Goal: Task Accomplishment & Management: Use online tool/utility

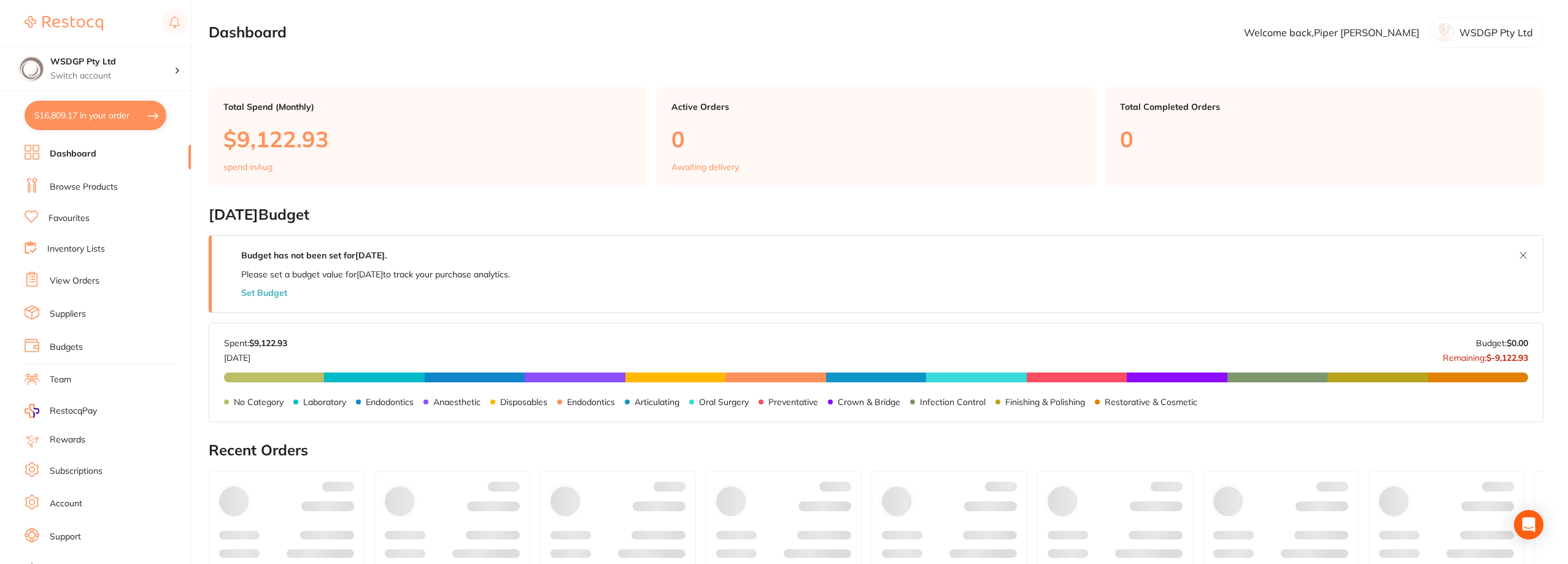
click at [97, 113] on button "$16,809.17 in your order" at bounding box center [95, 115] width 141 height 29
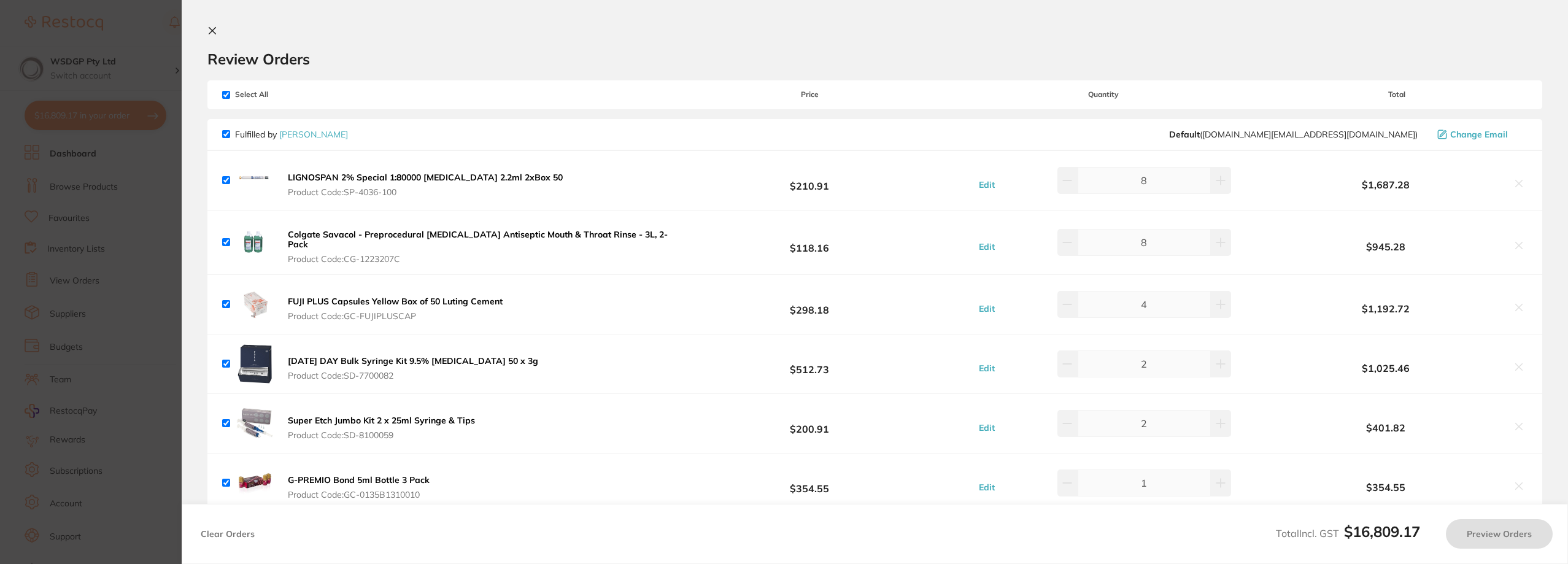
checkbox input "true"
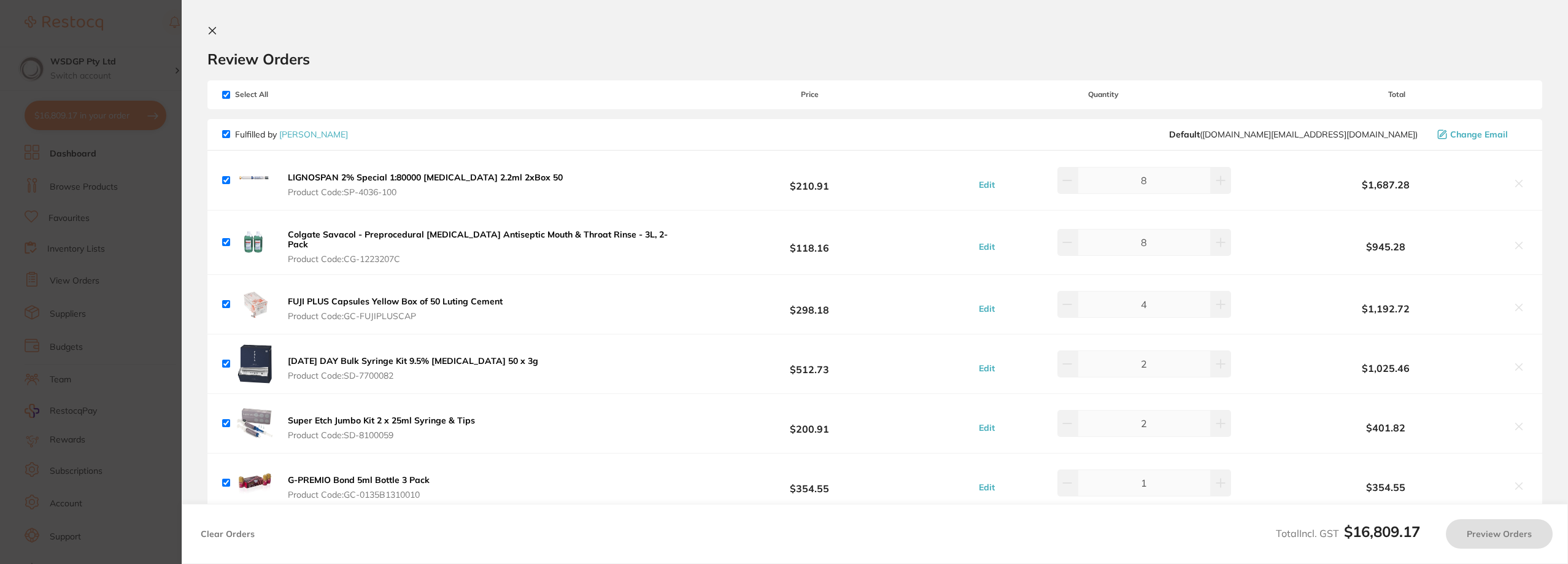
checkbox input "true"
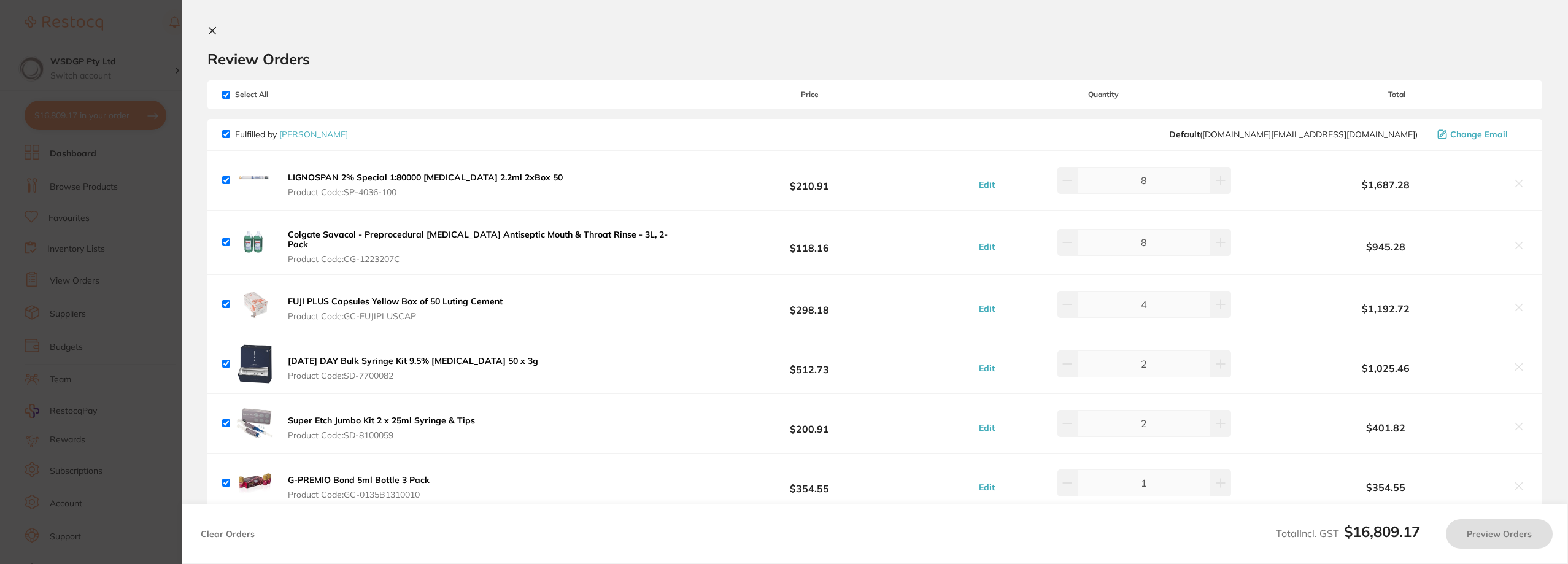
checkbox input "true"
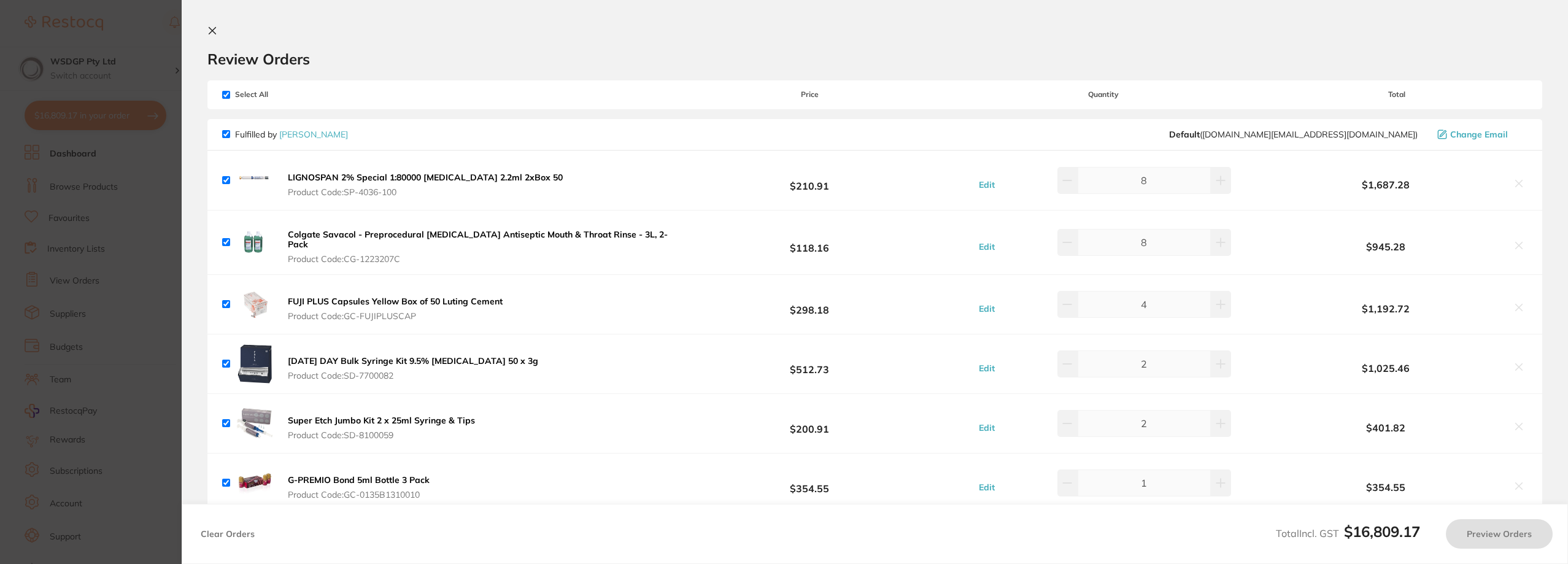
checkbox input "true"
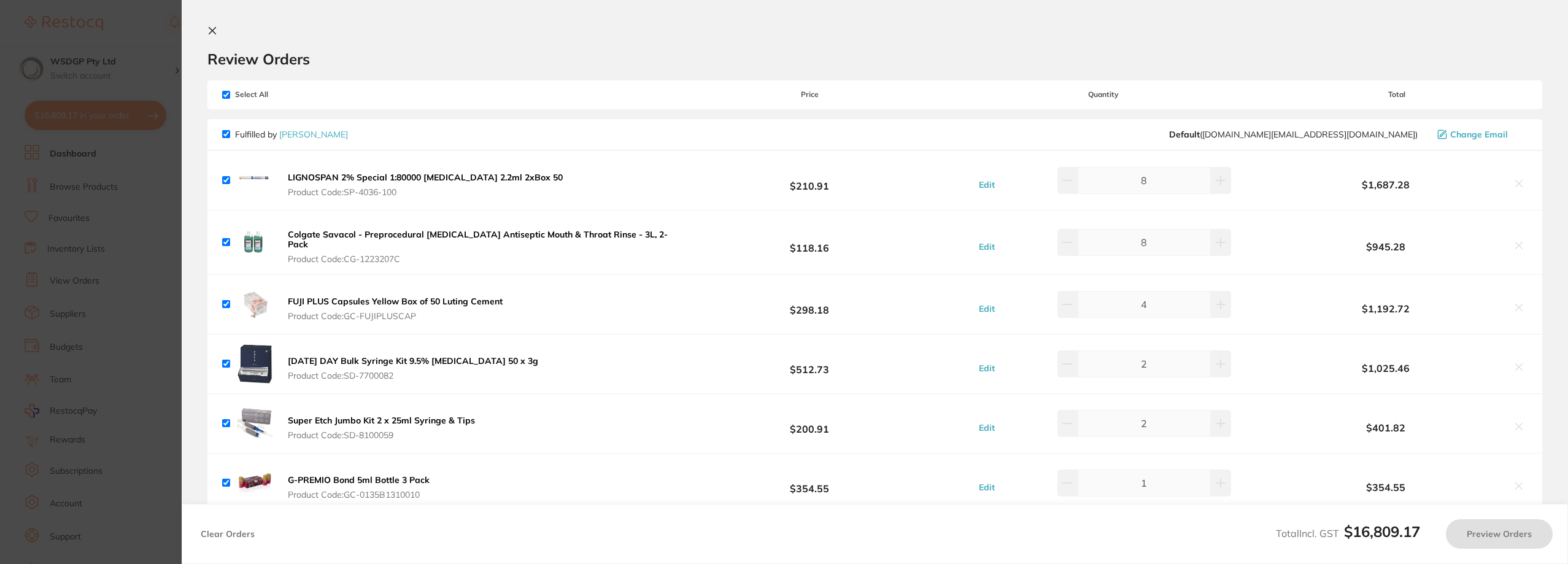
checkbox input "true"
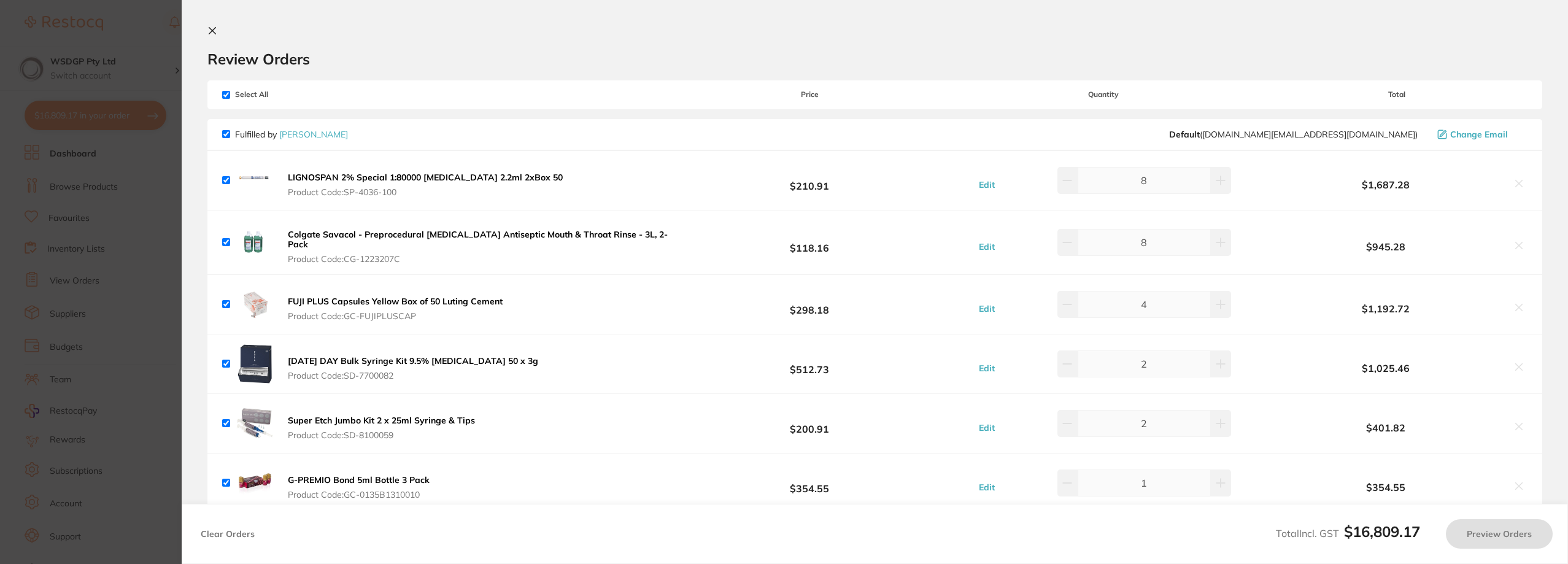
checkbox input "true"
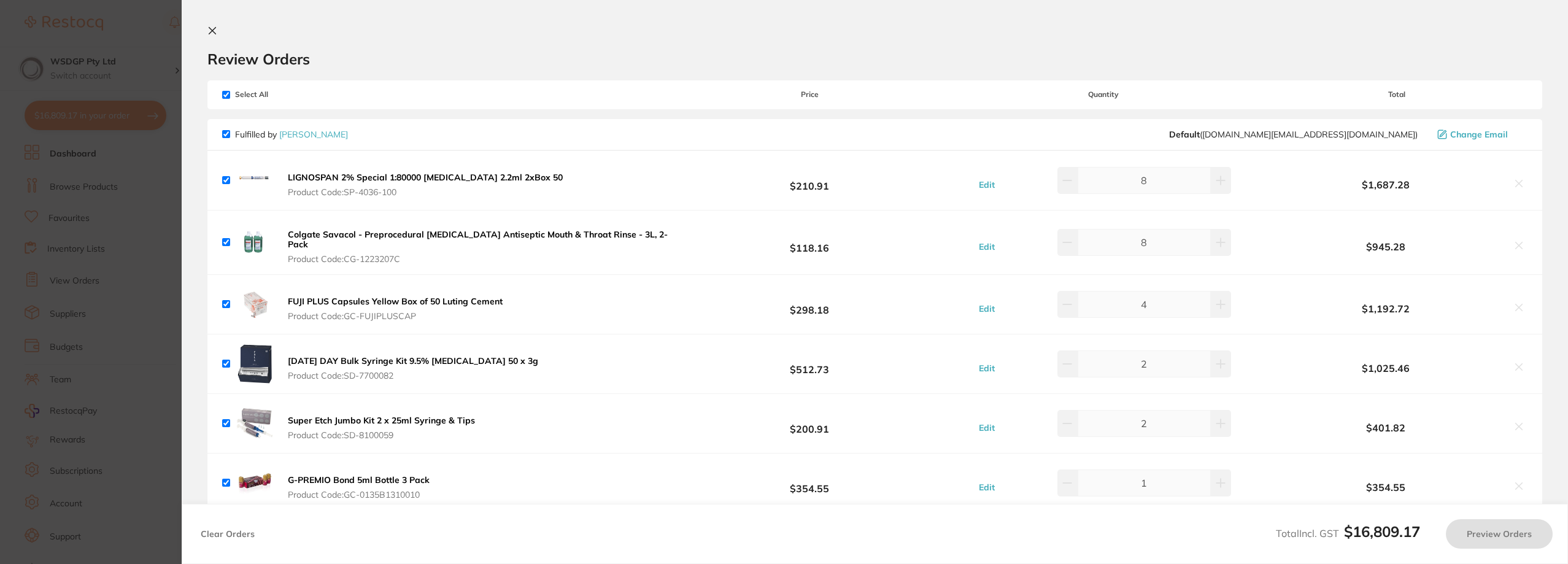
checkbox input "true"
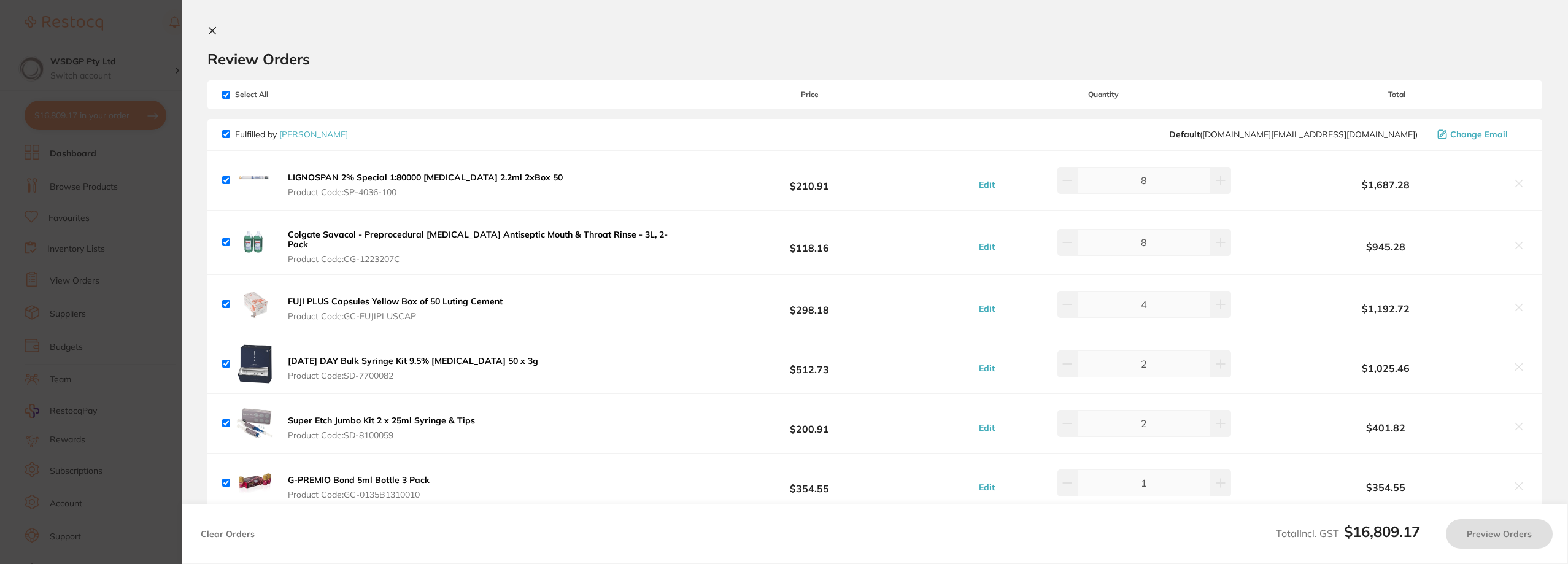
checkbox input "true"
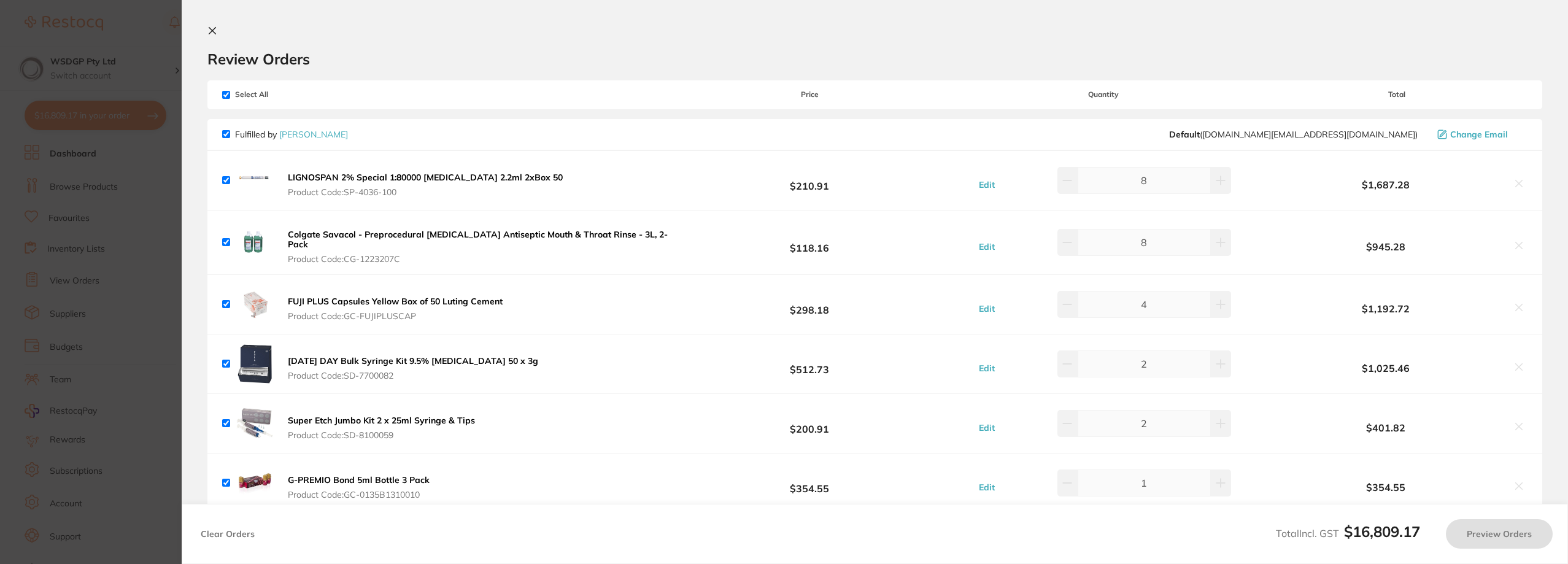
checkbox input "true"
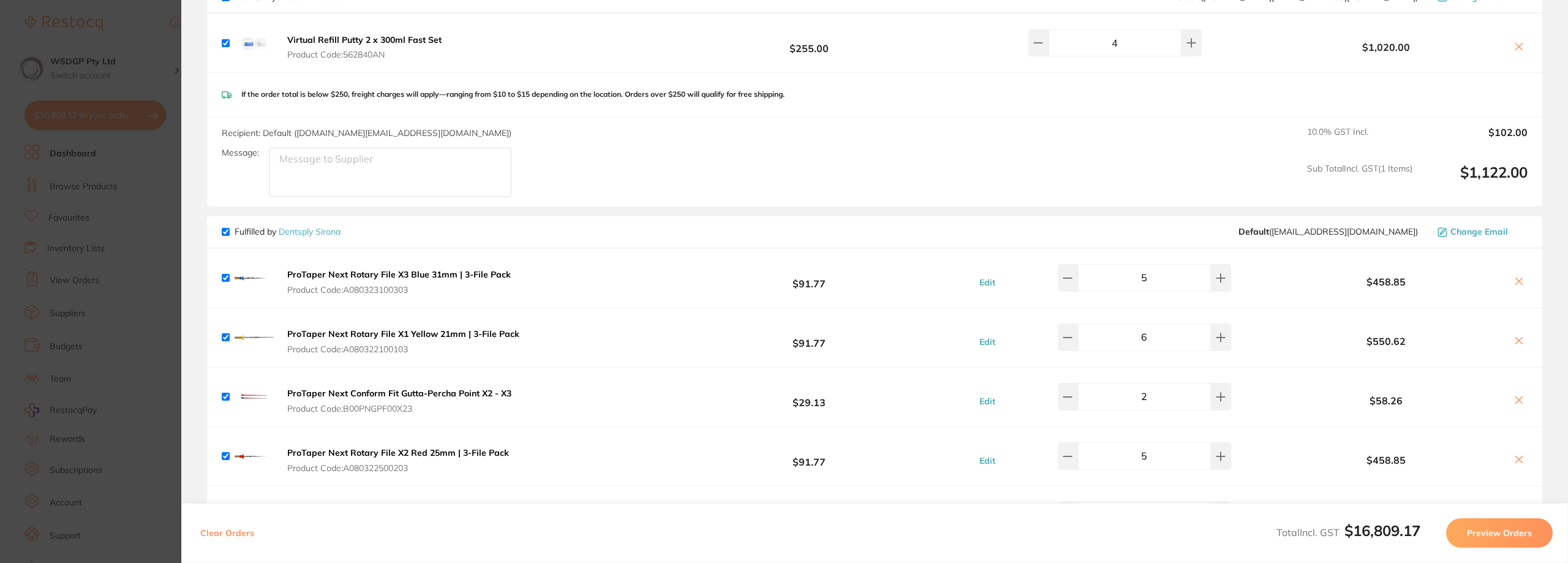
scroll to position [858, 0]
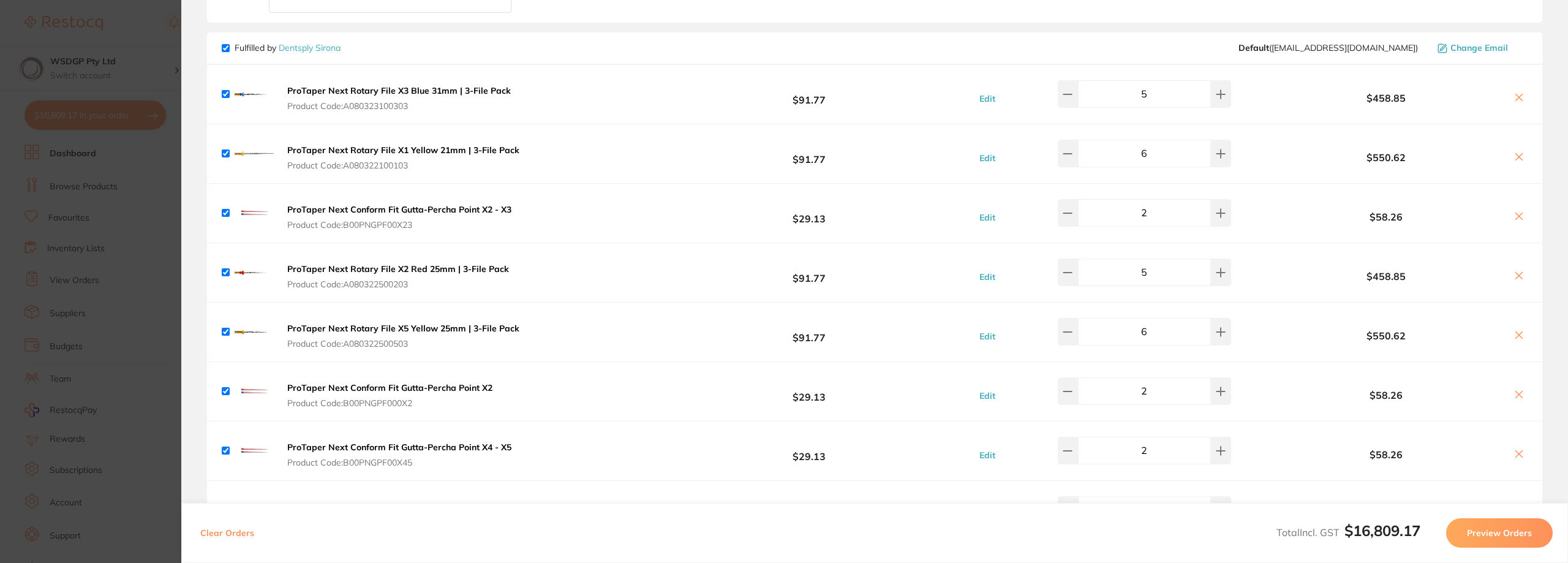
click at [368, 102] on span "Product Code: A080323100303" at bounding box center [399, 105] width 223 height 10
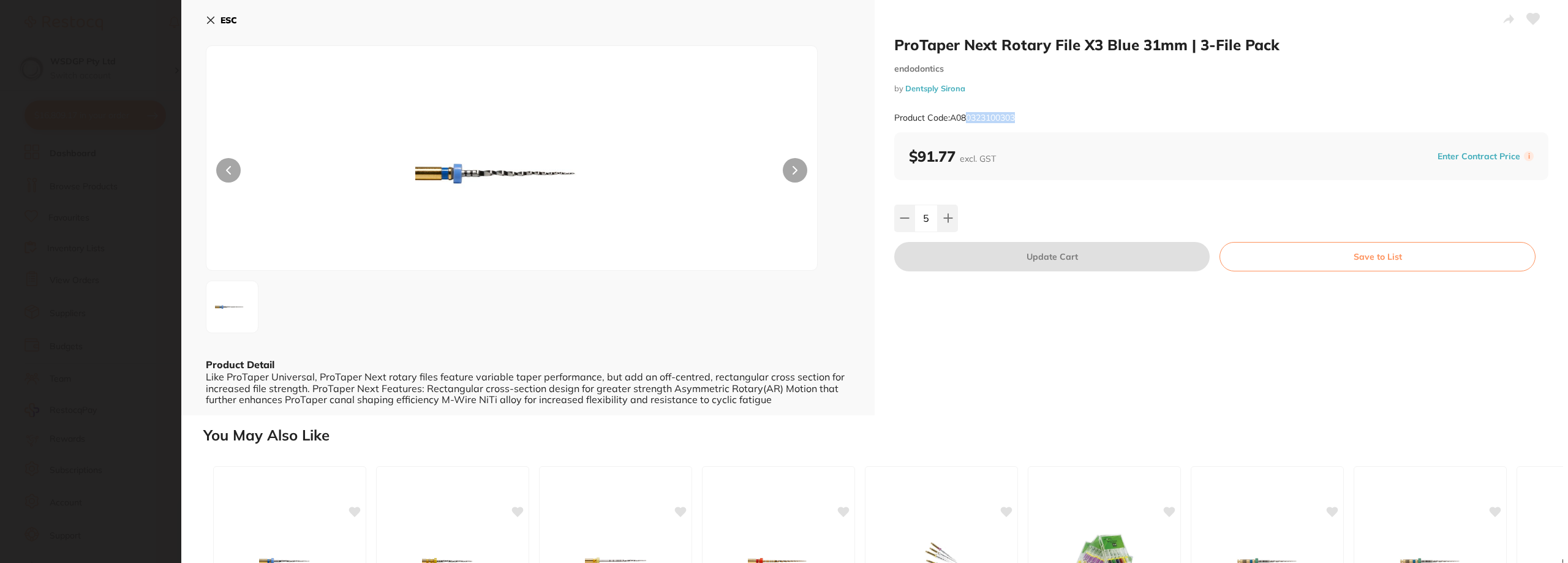
scroll to position [0, 0]
drag, startPoint x: 1032, startPoint y: 114, endPoint x: 952, endPoint y: 120, distance: 80.2
click at [952, 120] on div "Product Code: A080323100303" at bounding box center [1221, 118] width 654 height 30
copy small "A080323100303"
click at [986, 104] on div "Product Code: A080323100303" at bounding box center [1221, 118] width 654 height 30
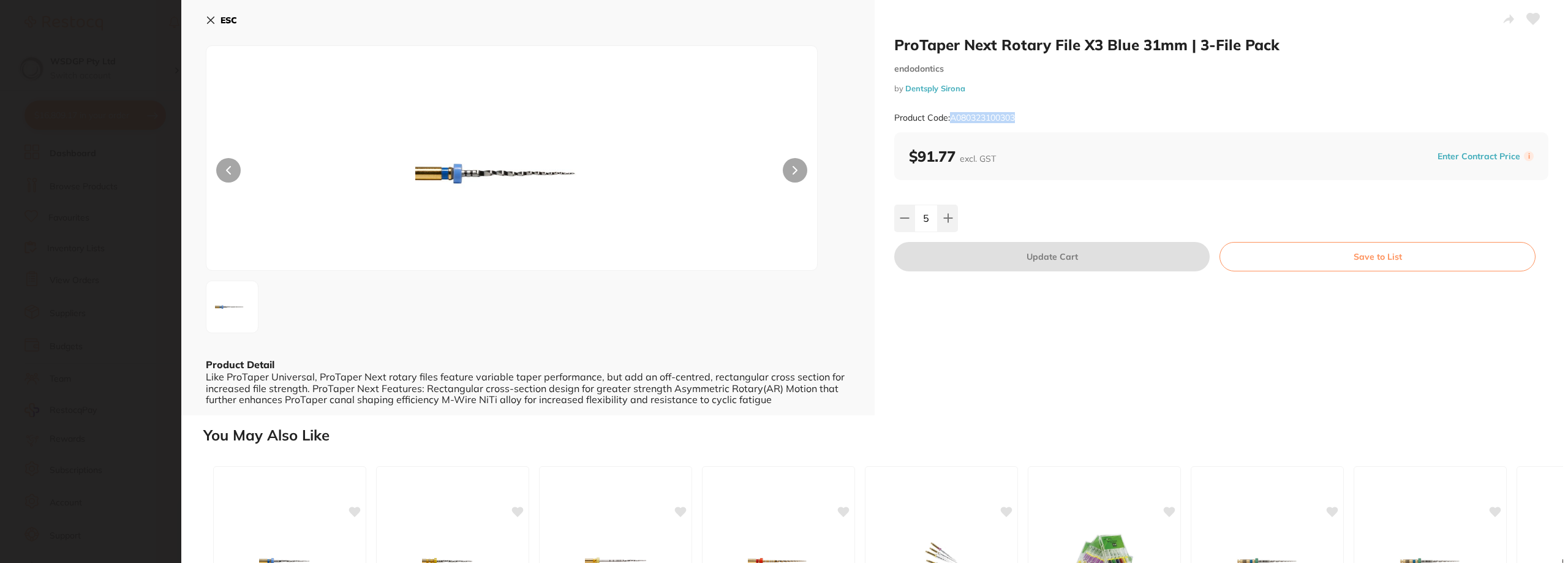
drag, startPoint x: 617, startPoint y: 256, endPoint x: 613, endPoint y: 261, distance: 6.4
click at [617, 257] on img at bounding box center [511, 173] width 366 height 194
